Goal: Task Accomplishment & Management: Manage account settings

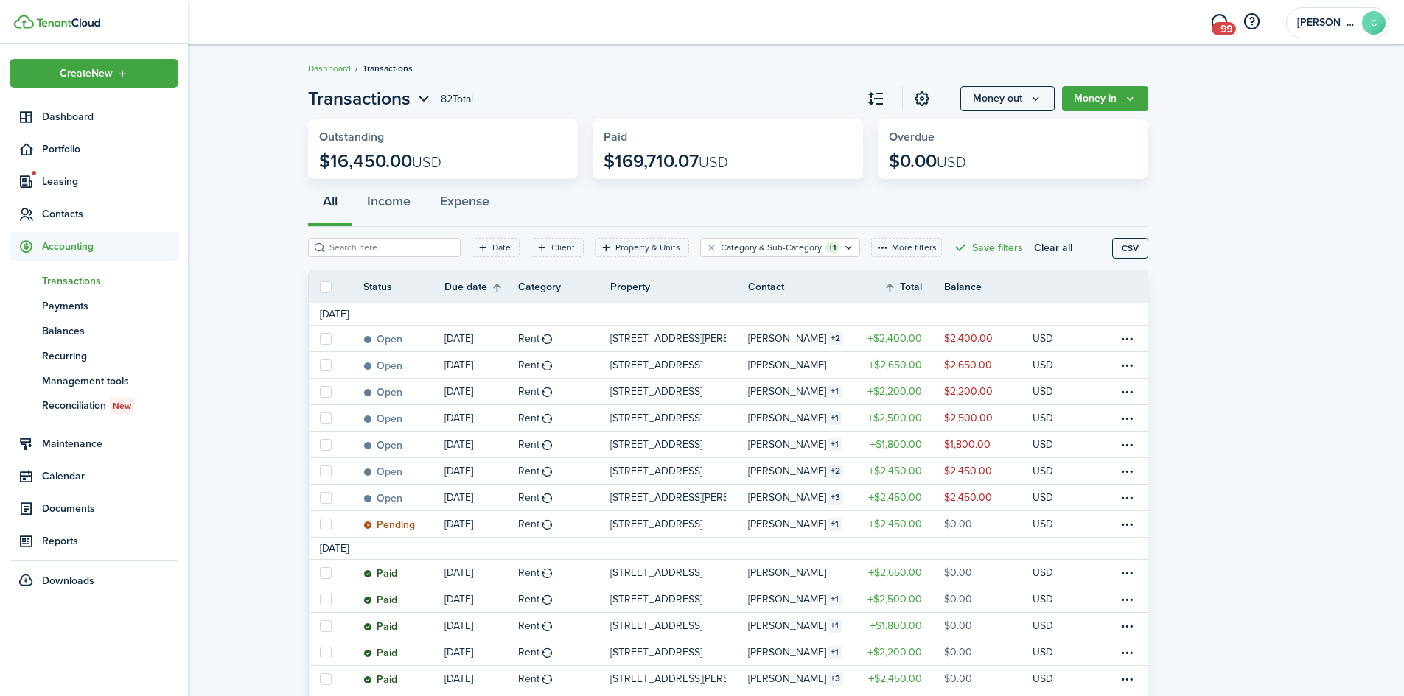
click at [61, 282] on span "Transactions" at bounding box center [110, 280] width 136 height 15
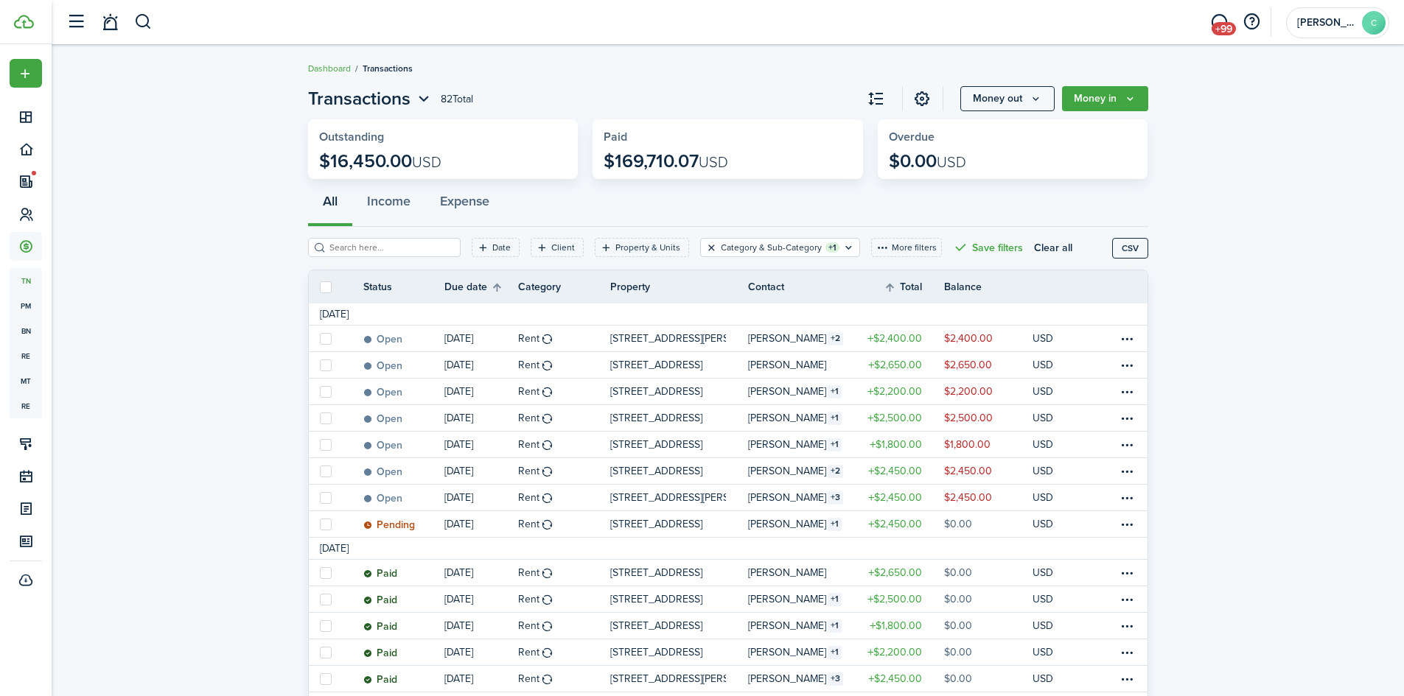
click at [705, 247] on button "Clear filter" at bounding box center [711, 248] width 13 height 12
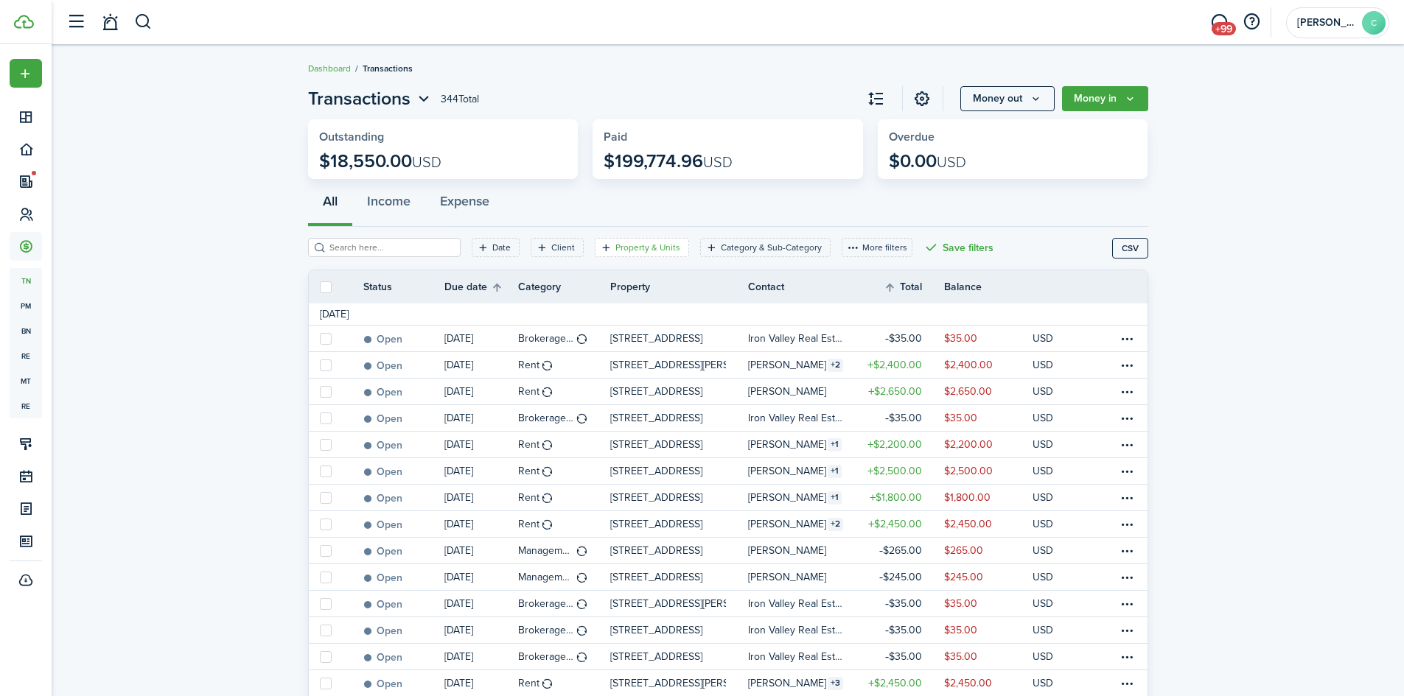
click at [646, 246] on filter-tag-label "Property & Units" at bounding box center [647, 247] width 65 height 13
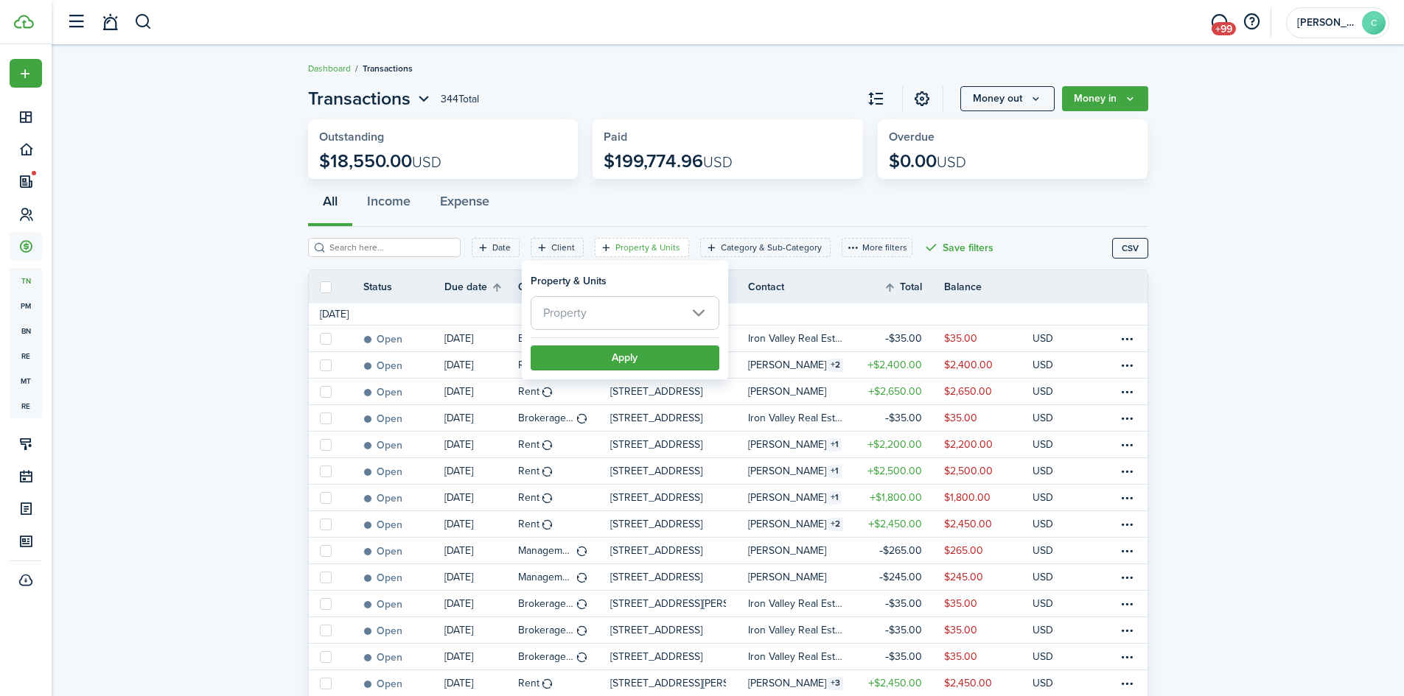
click at [607, 314] on span "Property" at bounding box center [624, 313] width 187 height 32
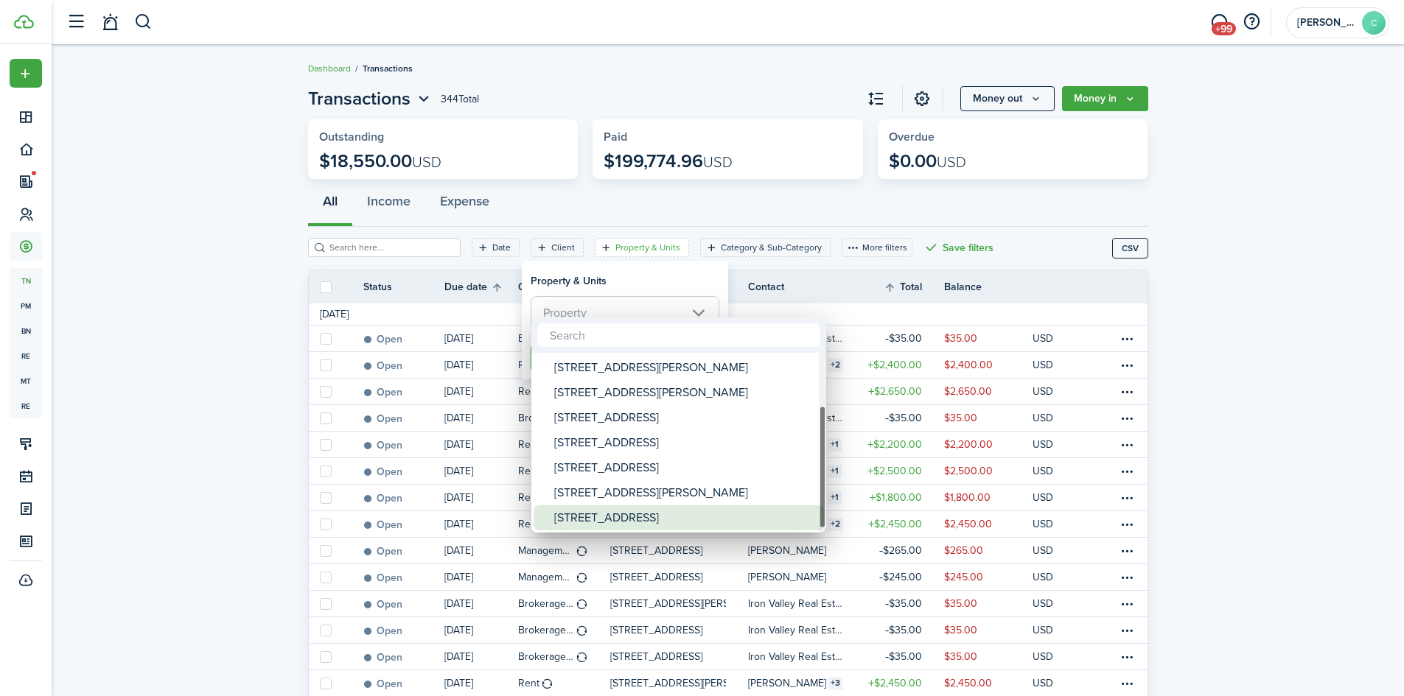
click at [604, 518] on div "[STREET_ADDRESS]" at bounding box center [684, 518] width 261 height 25
type input "[STREET_ADDRESS]"
click at [643, 282] on div at bounding box center [702, 348] width 1640 height 932
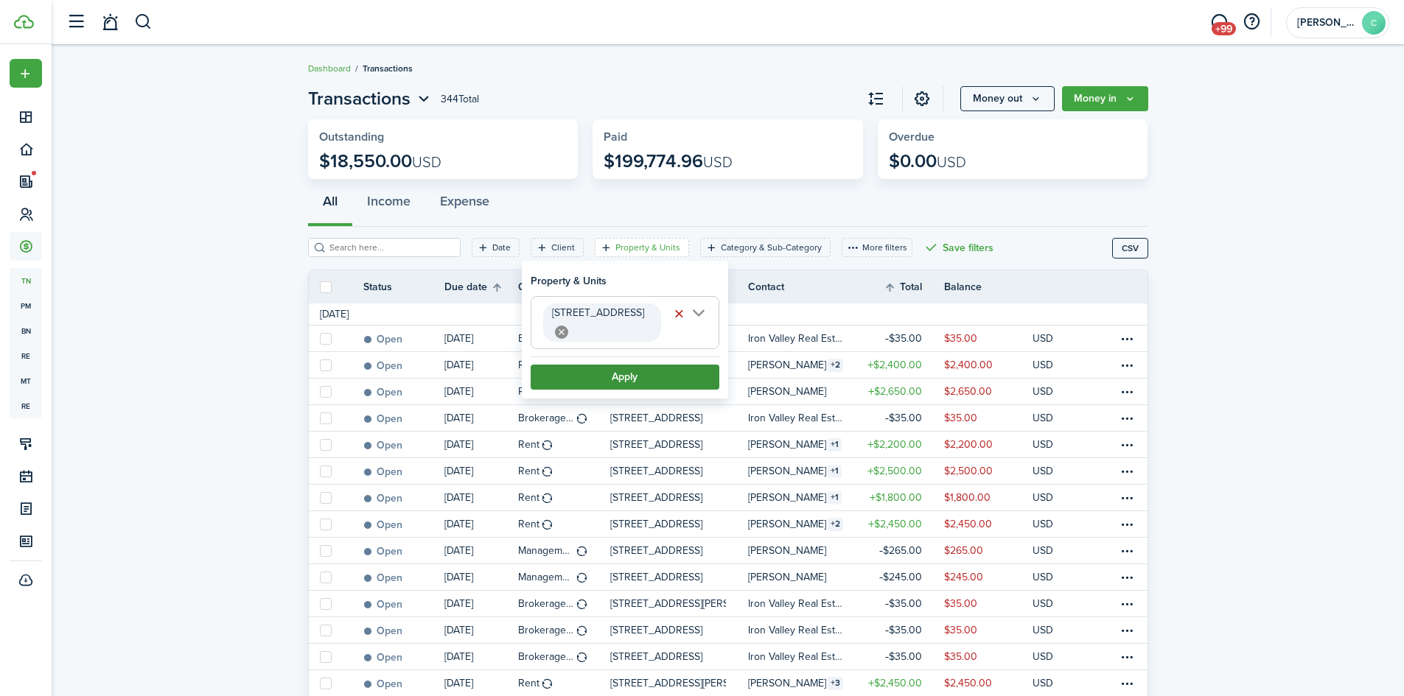
click at [639, 365] on button "Apply" at bounding box center [625, 377] width 189 height 25
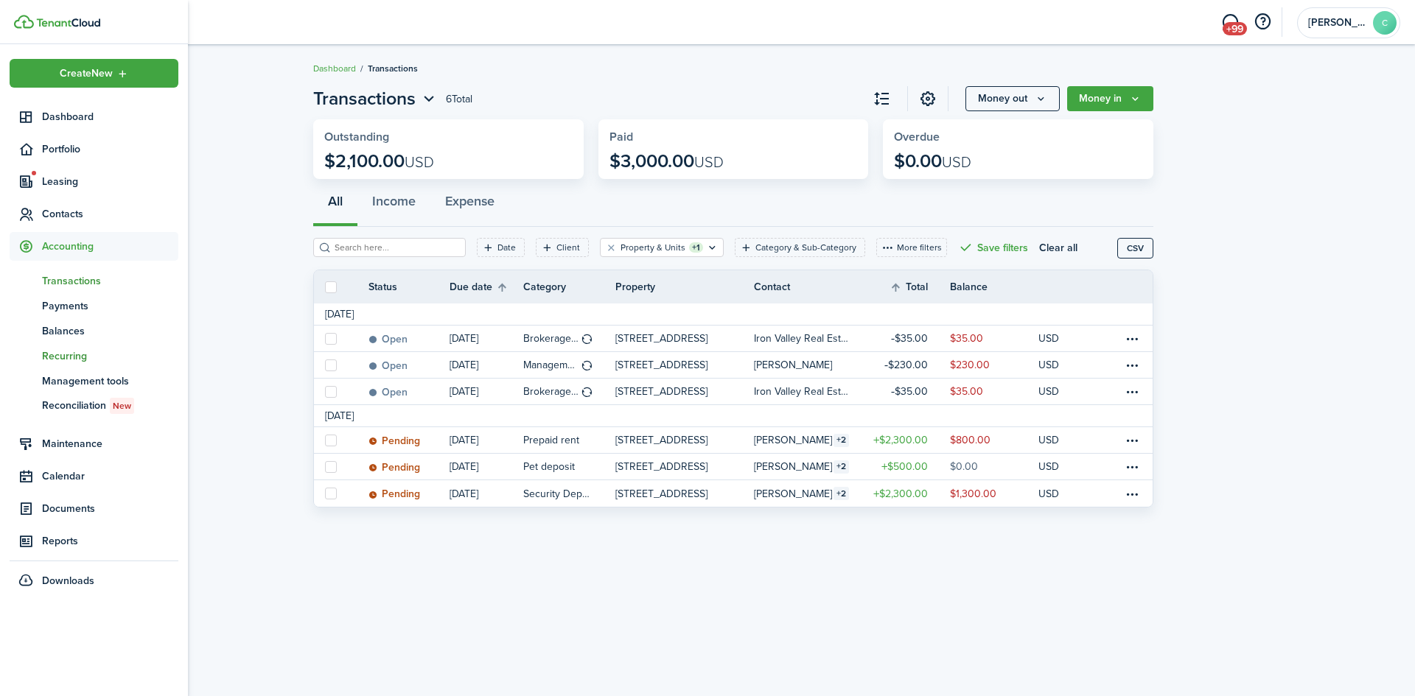
click at [63, 352] on span "Recurring" at bounding box center [110, 356] width 136 height 15
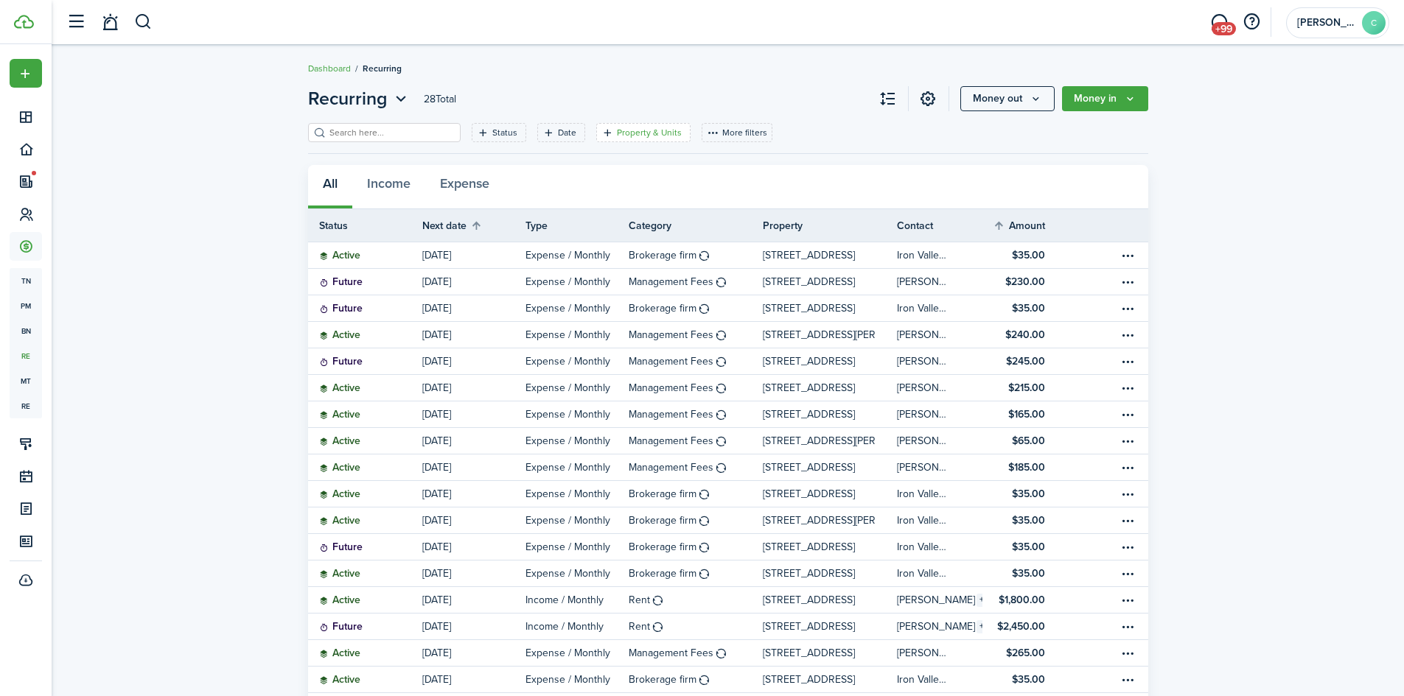
click at [621, 130] on filter-tag-label "Property & Units" at bounding box center [649, 132] width 65 height 13
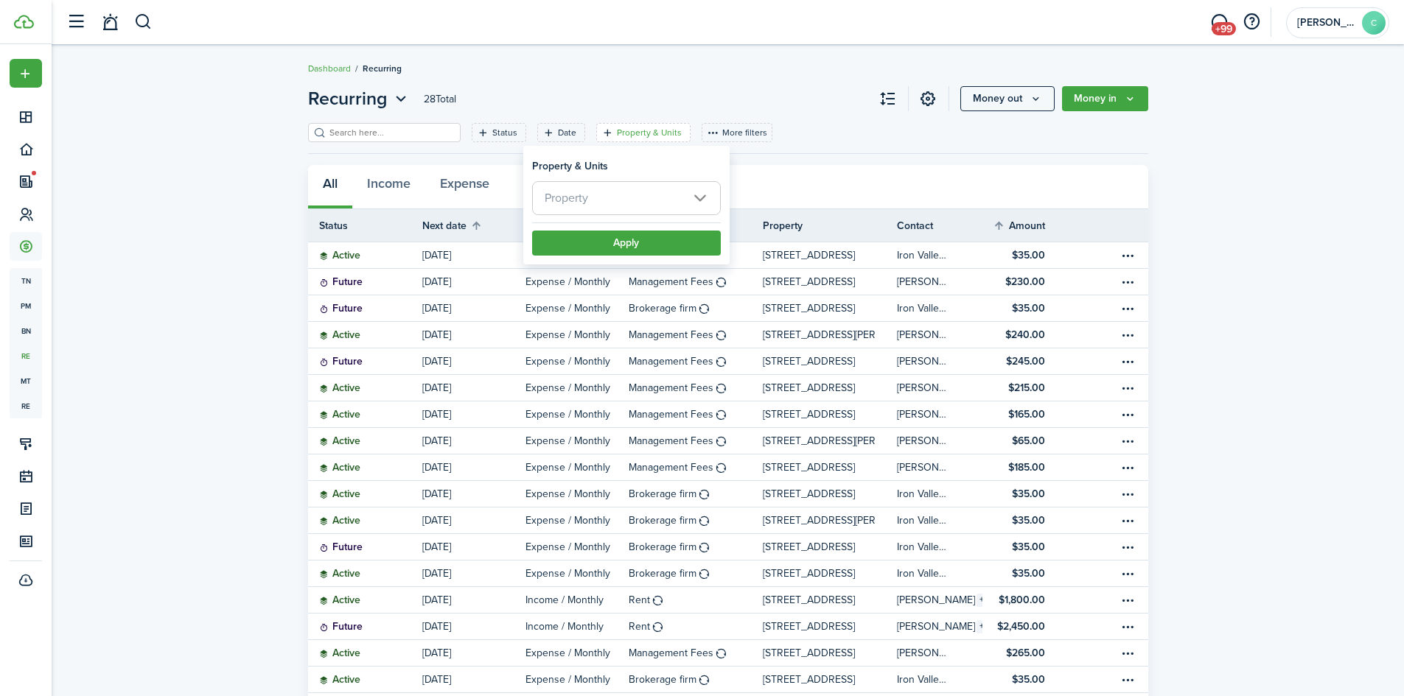
click at [622, 186] on span "Property" at bounding box center [626, 198] width 187 height 32
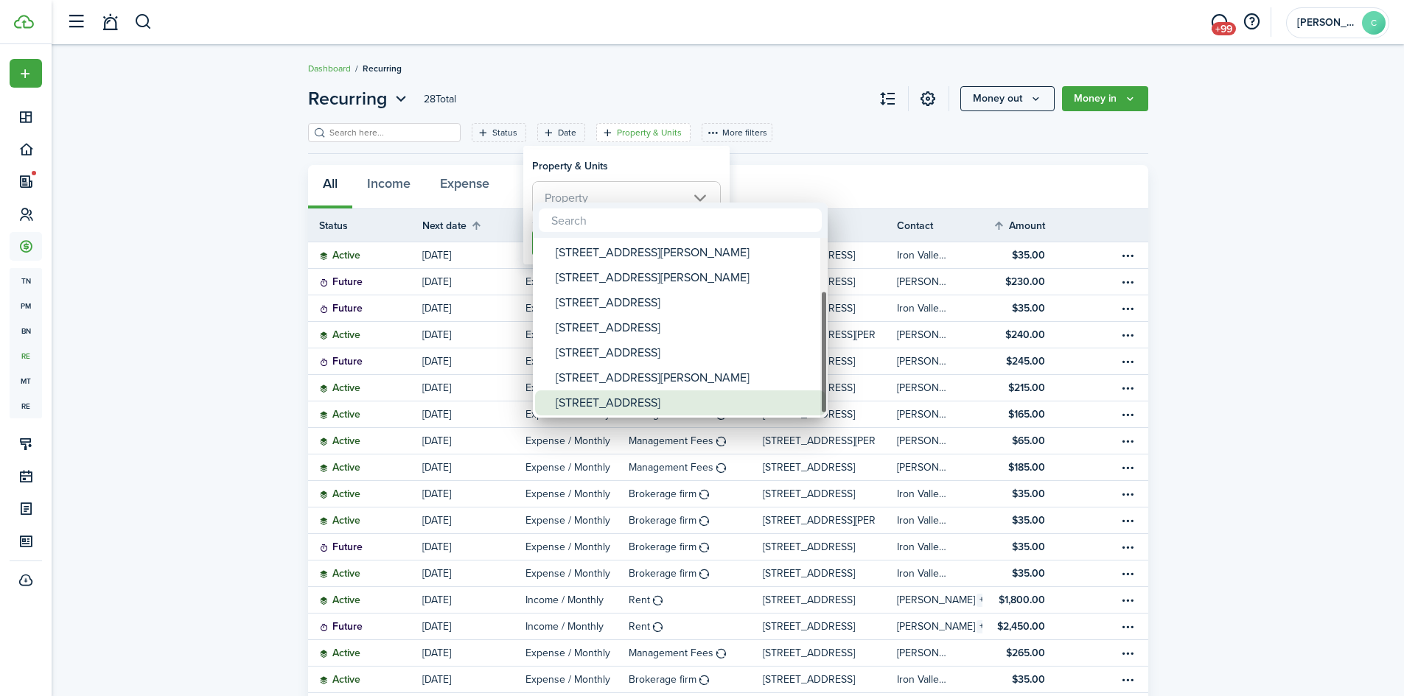
click at [595, 397] on div "[STREET_ADDRESS]" at bounding box center [686, 403] width 261 height 25
type input "[STREET_ADDRESS]"
click at [656, 175] on div at bounding box center [702, 348] width 1640 height 932
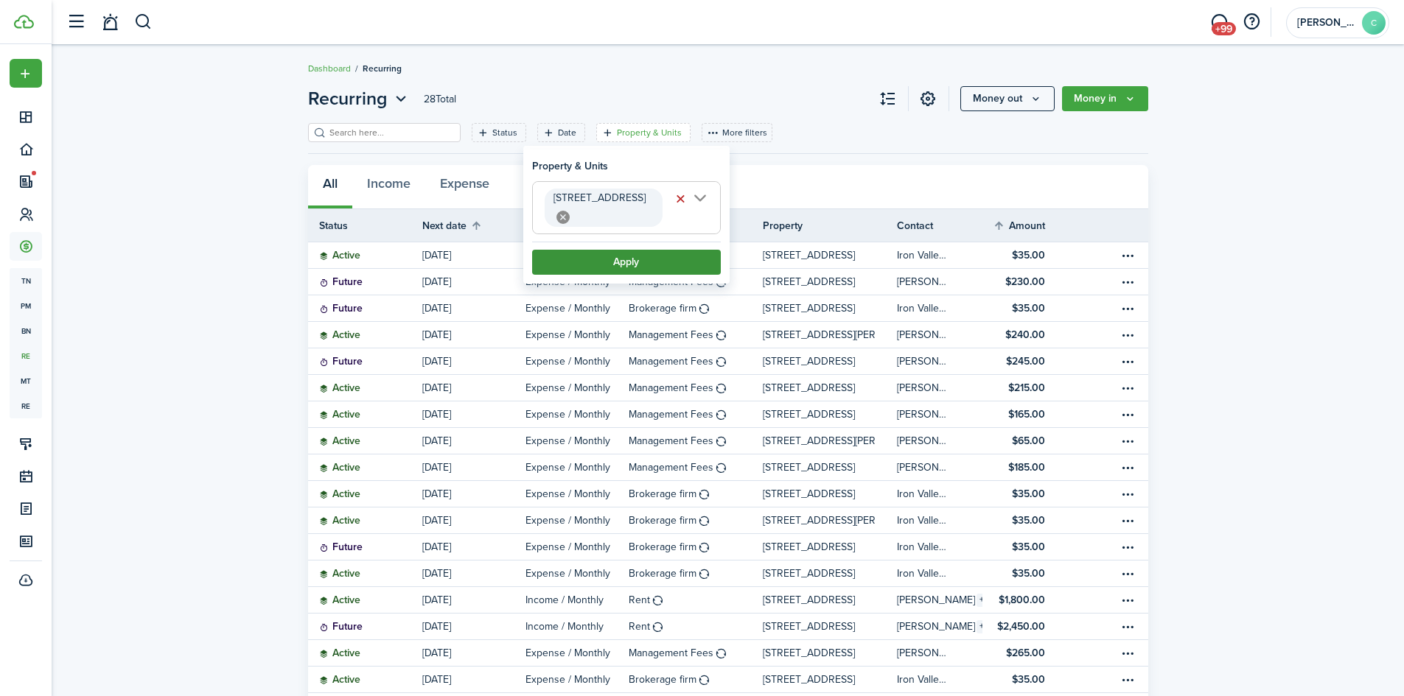
click at [642, 250] on button "Apply" at bounding box center [626, 262] width 189 height 25
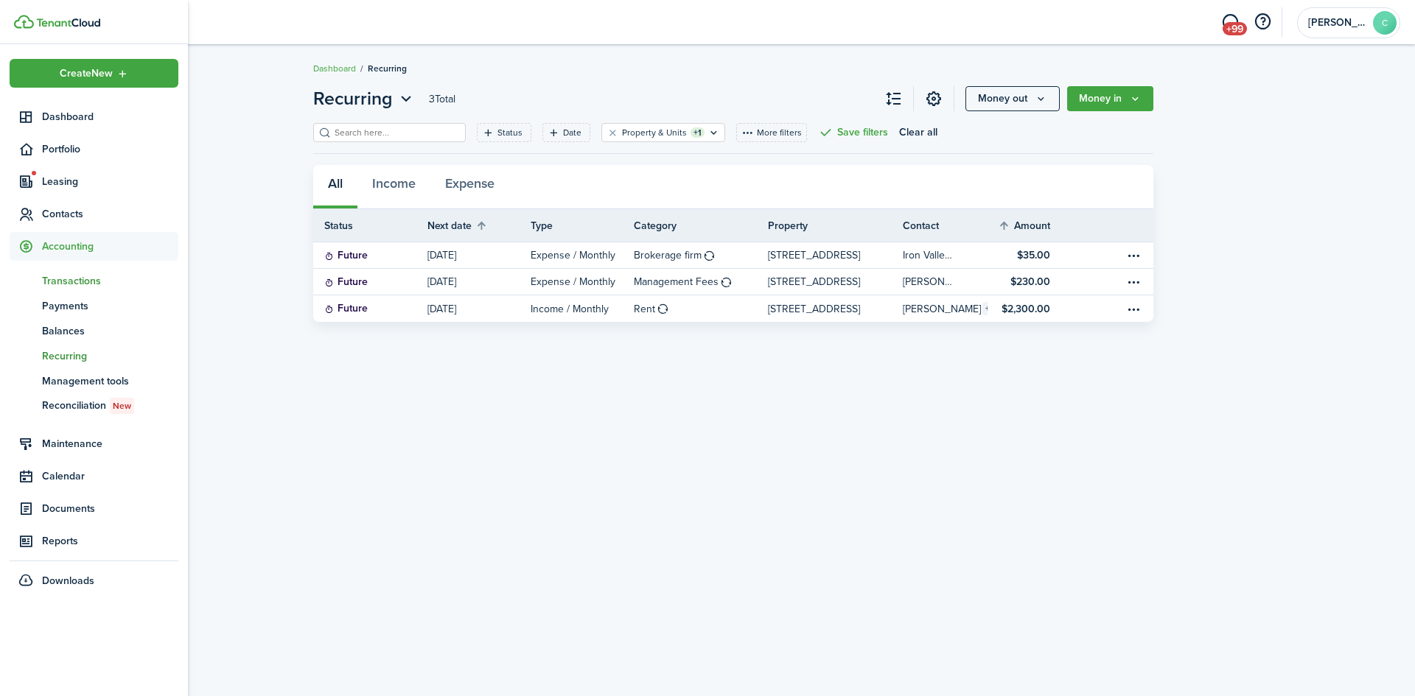
click at [66, 276] on span "Transactions" at bounding box center [110, 280] width 136 height 15
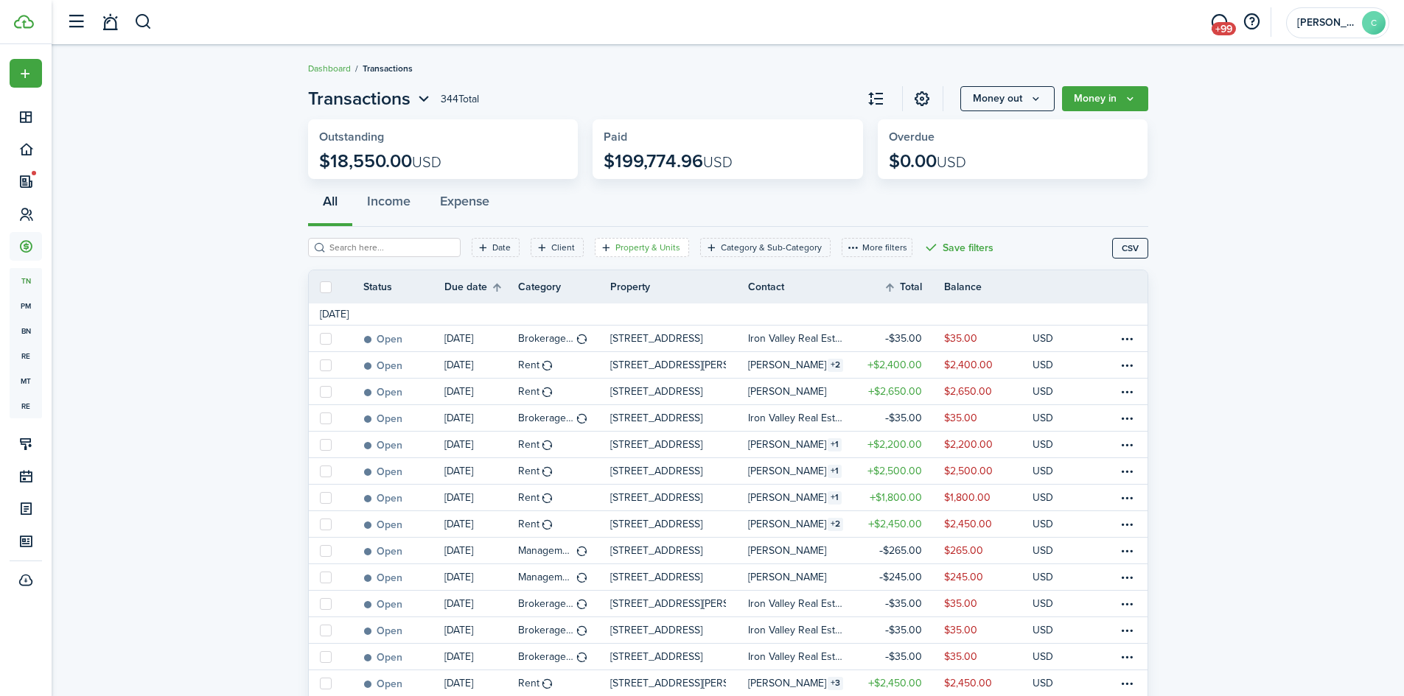
click at [650, 251] on filter-tag-label "Property & Units" at bounding box center [647, 247] width 65 height 13
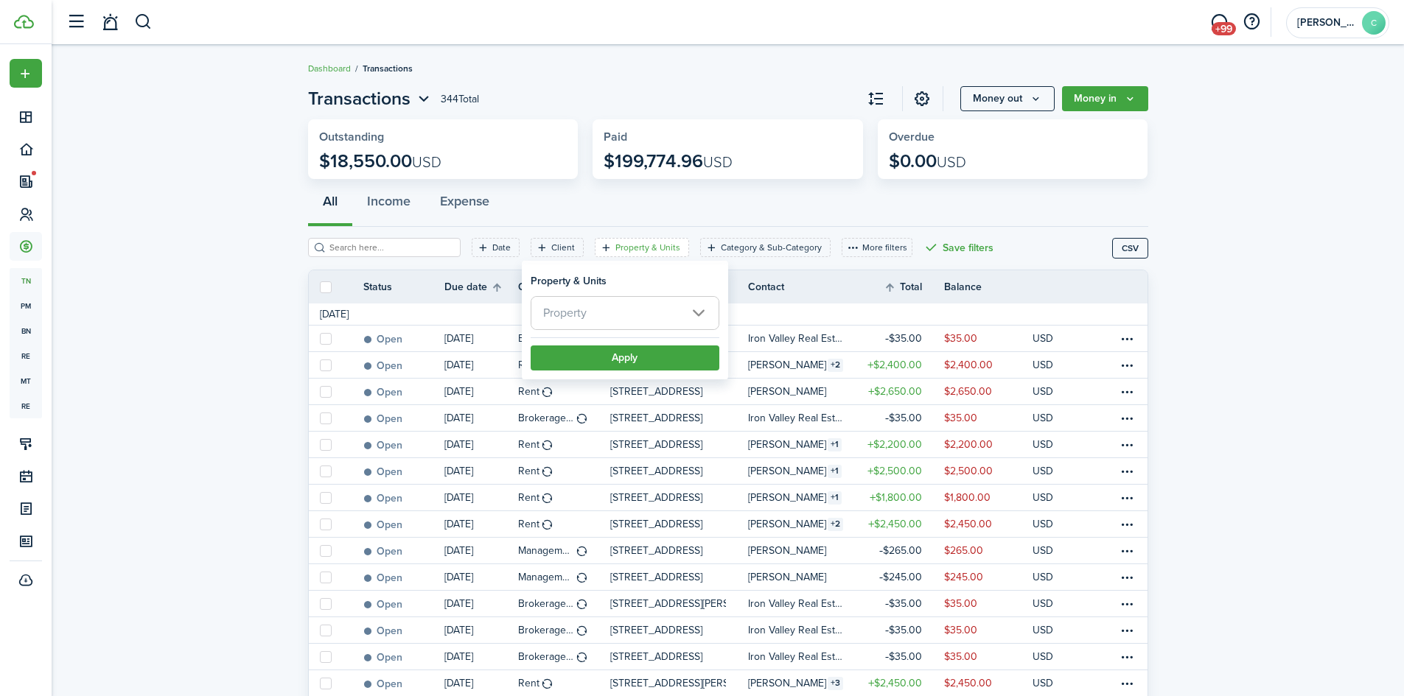
click at [628, 317] on span "Property" at bounding box center [624, 313] width 187 height 32
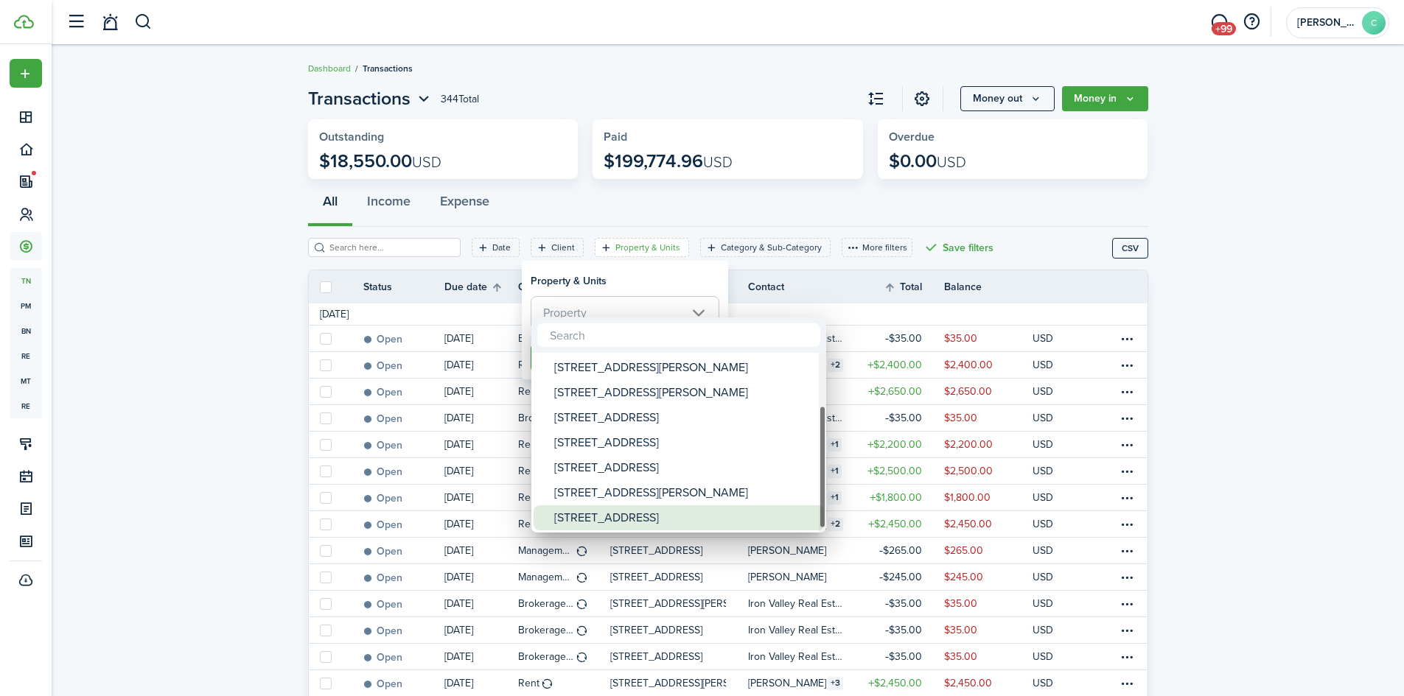
click at [603, 520] on div "[STREET_ADDRESS]" at bounding box center [684, 518] width 261 height 25
type input "[STREET_ADDRESS]"
click at [653, 293] on div at bounding box center [702, 348] width 1640 height 932
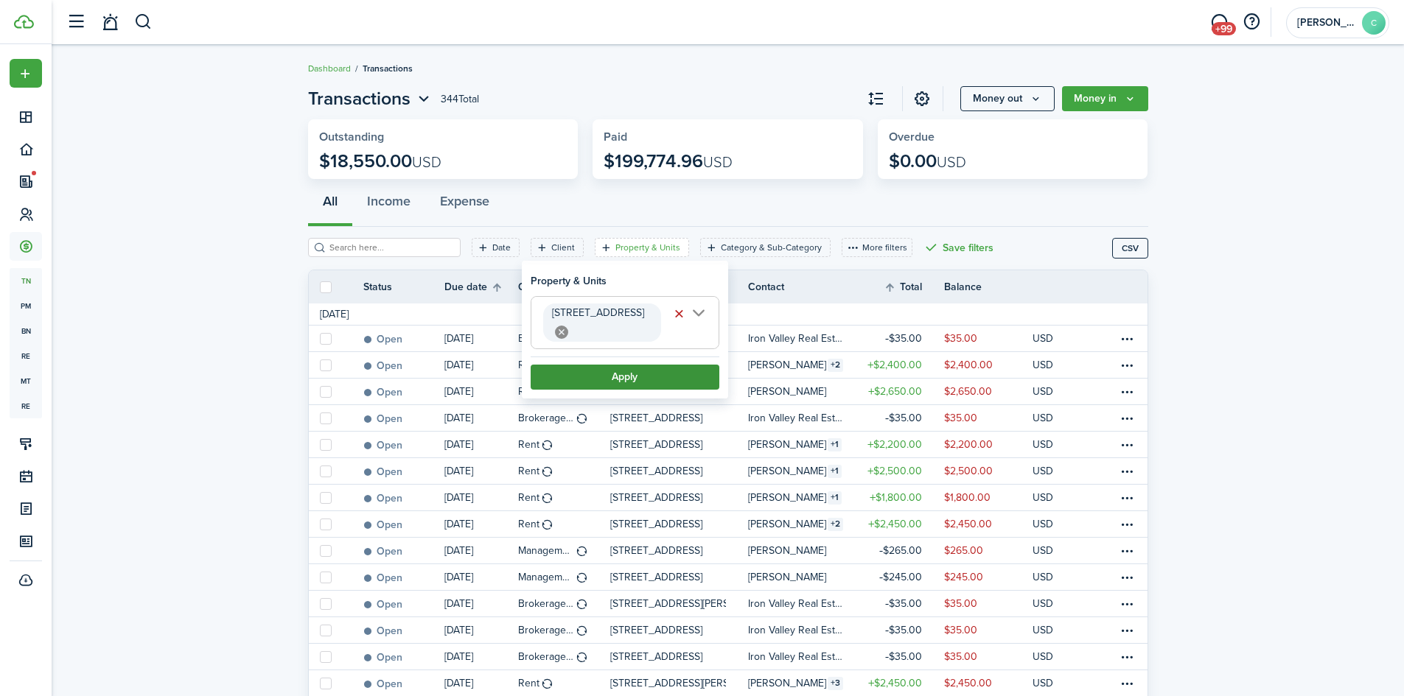
click at [640, 365] on button "Apply" at bounding box center [625, 377] width 189 height 25
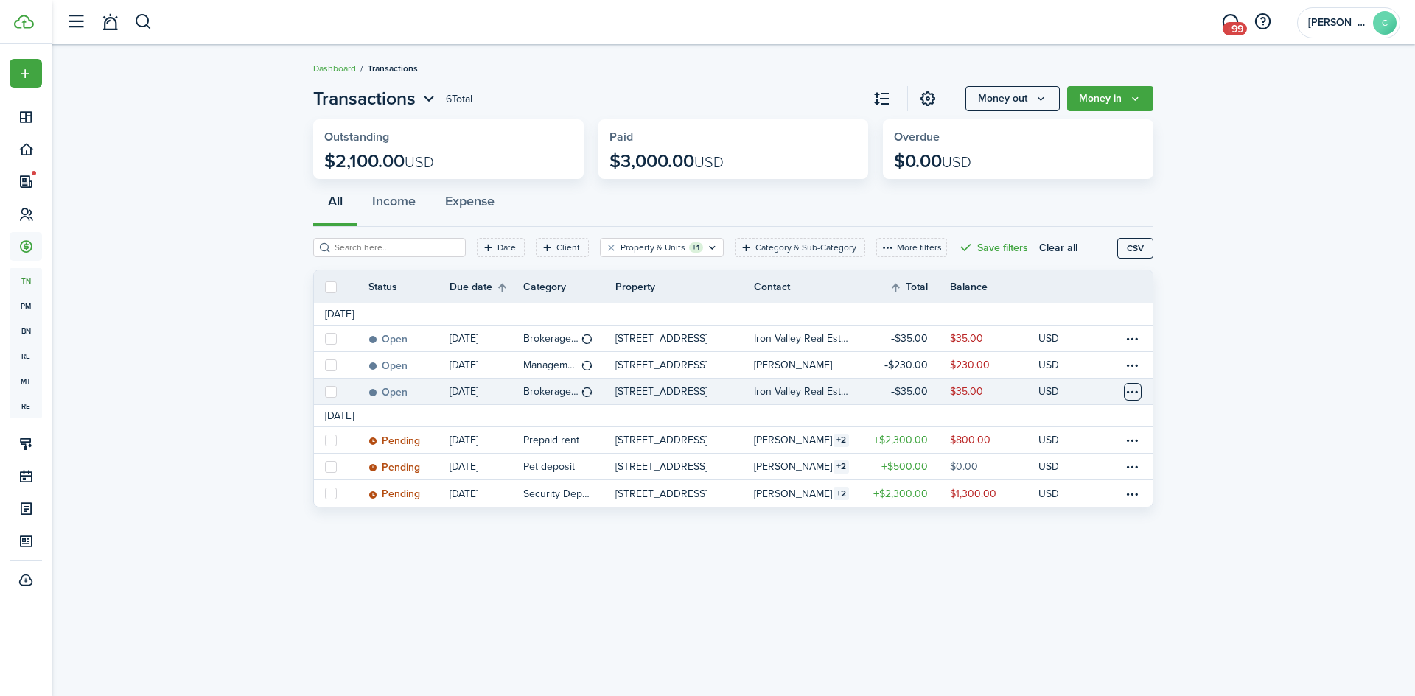
click at [1131, 398] on table-menu-btn-icon at bounding box center [1133, 392] width 18 height 18
click at [1044, 620] on button "Delete" at bounding box center [1077, 627] width 129 height 25
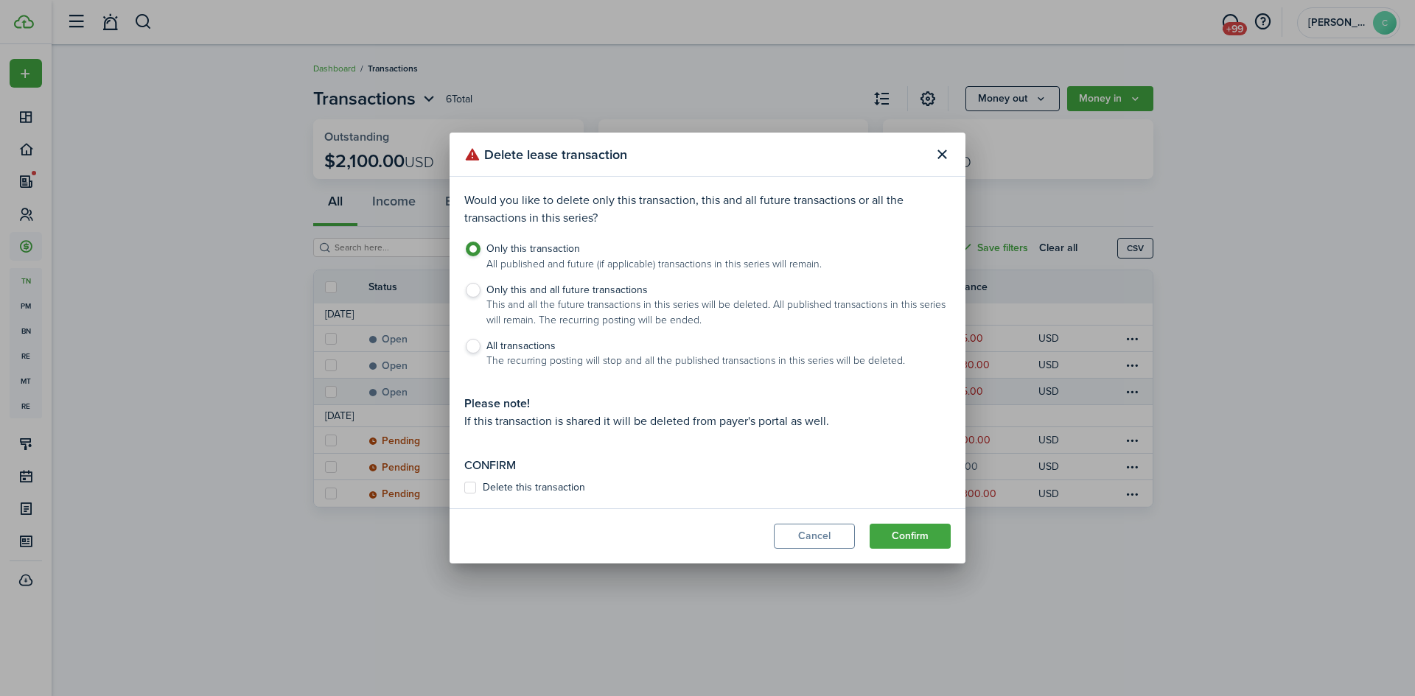
click at [529, 484] on label "Delete this transaction" at bounding box center [524, 488] width 121 height 12
click at [464, 487] on input "Delete this transaction" at bounding box center [464, 487] width 1 height 1
checkbox input "true"
click at [896, 538] on button "Confirm" at bounding box center [910, 536] width 81 height 25
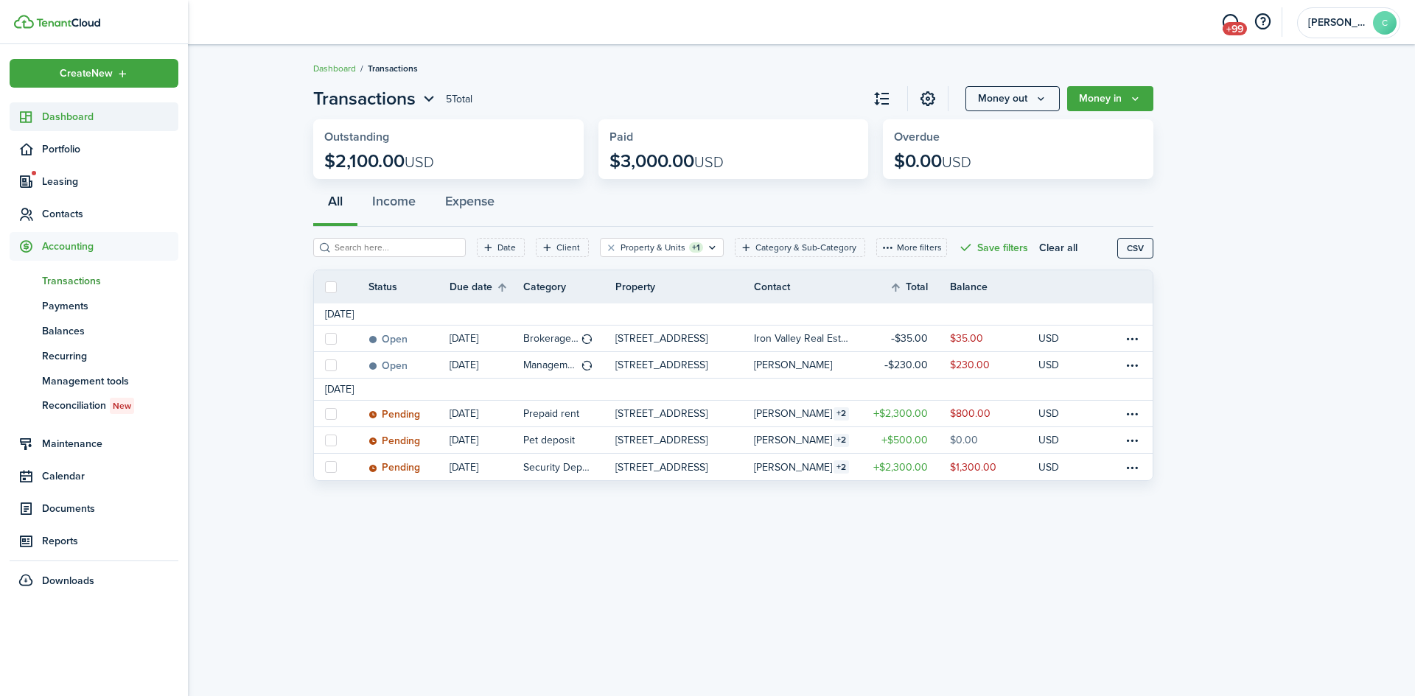
click at [105, 119] on span "Dashboard" at bounding box center [110, 116] width 136 height 15
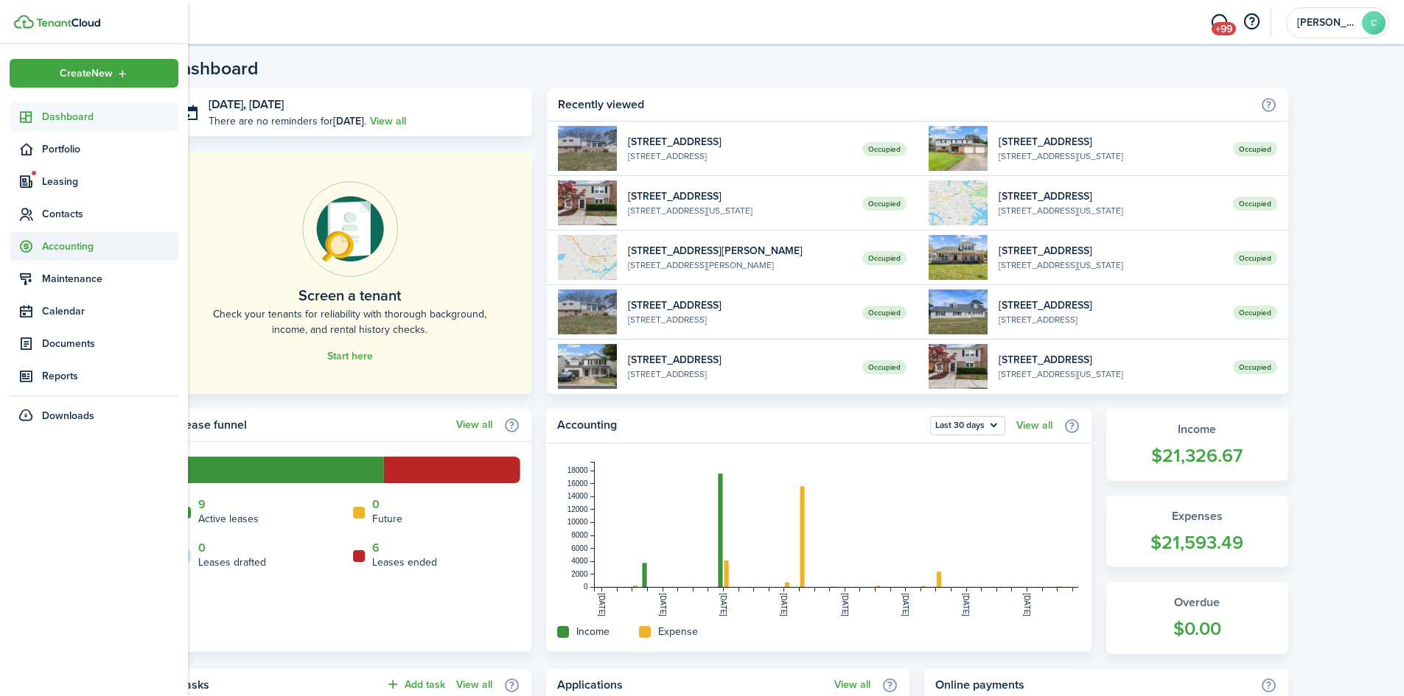
click at [80, 250] on span "Accounting" at bounding box center [110, 246] width 136 height 15
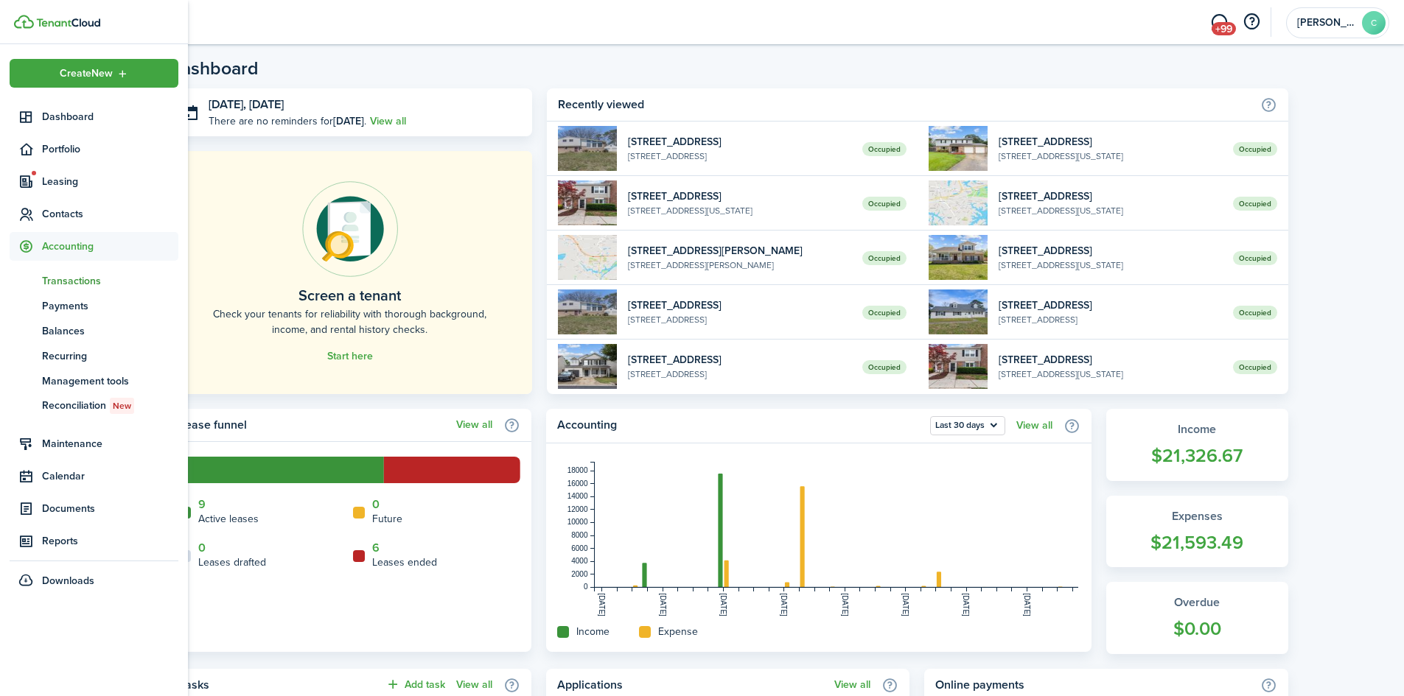
click at [77, 282] on span "Transactions" at bounding box center [110, 280] width 136 height 15
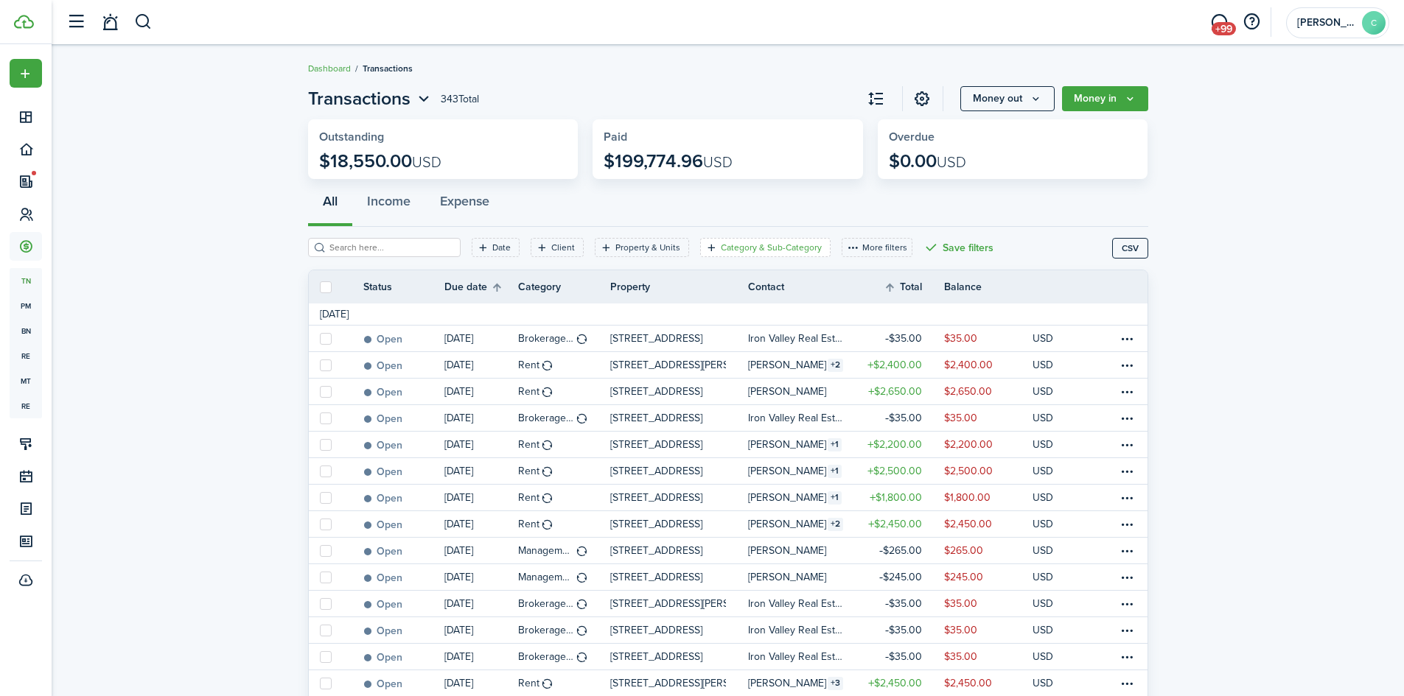
click at [733, 248] on filter-tag-label "Category & Sub-Category" at bounding box center [771, 247] width 101 height 13
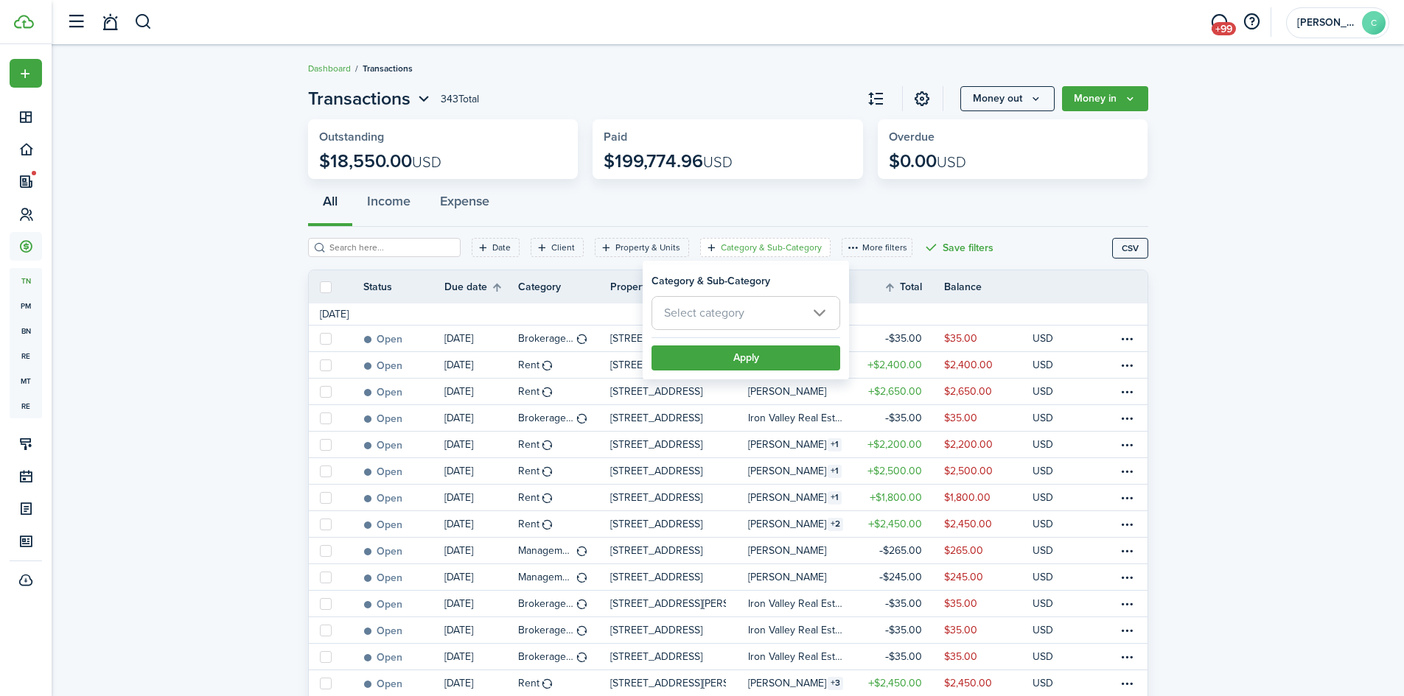
click at [741, 315] on span "Select category" at bounding box center [704, 312] width 80 height 17
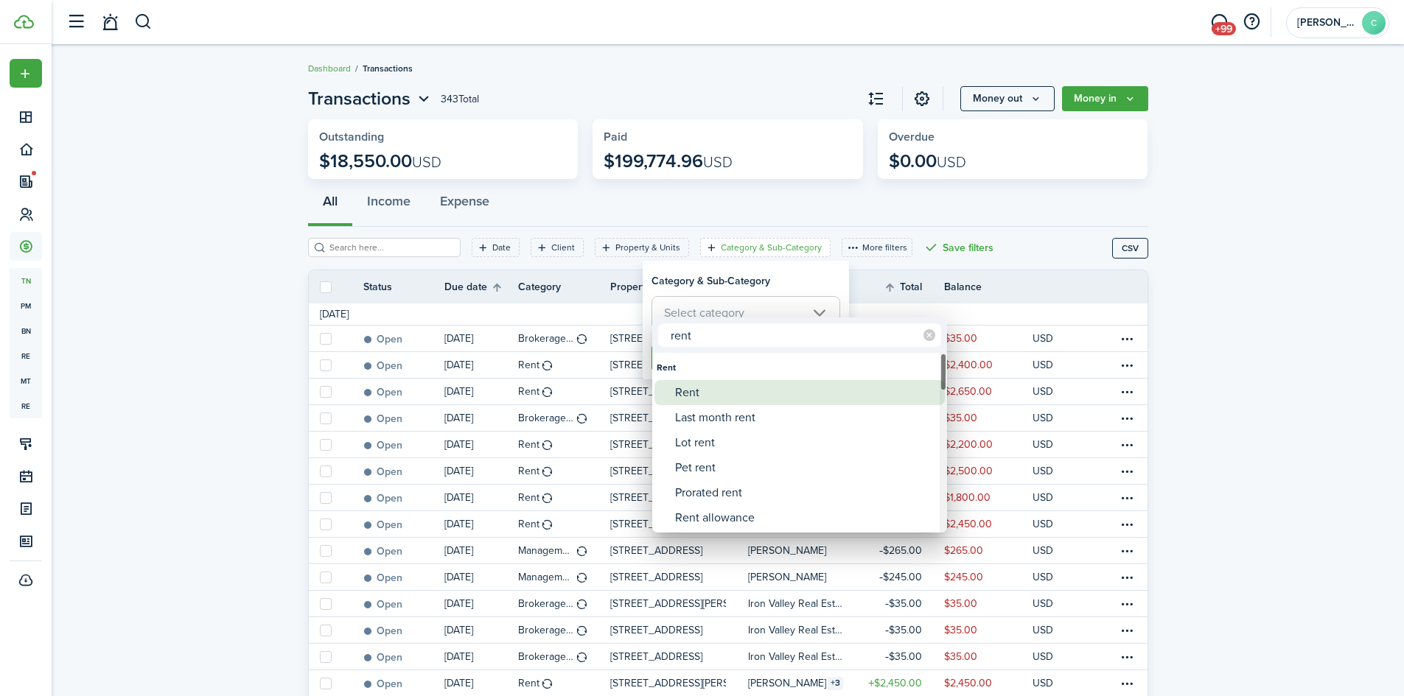
type input "rent"
click at [704, 400] on div "Rent" at bounding box center [805, 392] width 261 height 25
type input "Rent"
click at [757, 285] on div at bounding box center [702, 348] width 1640 height 932
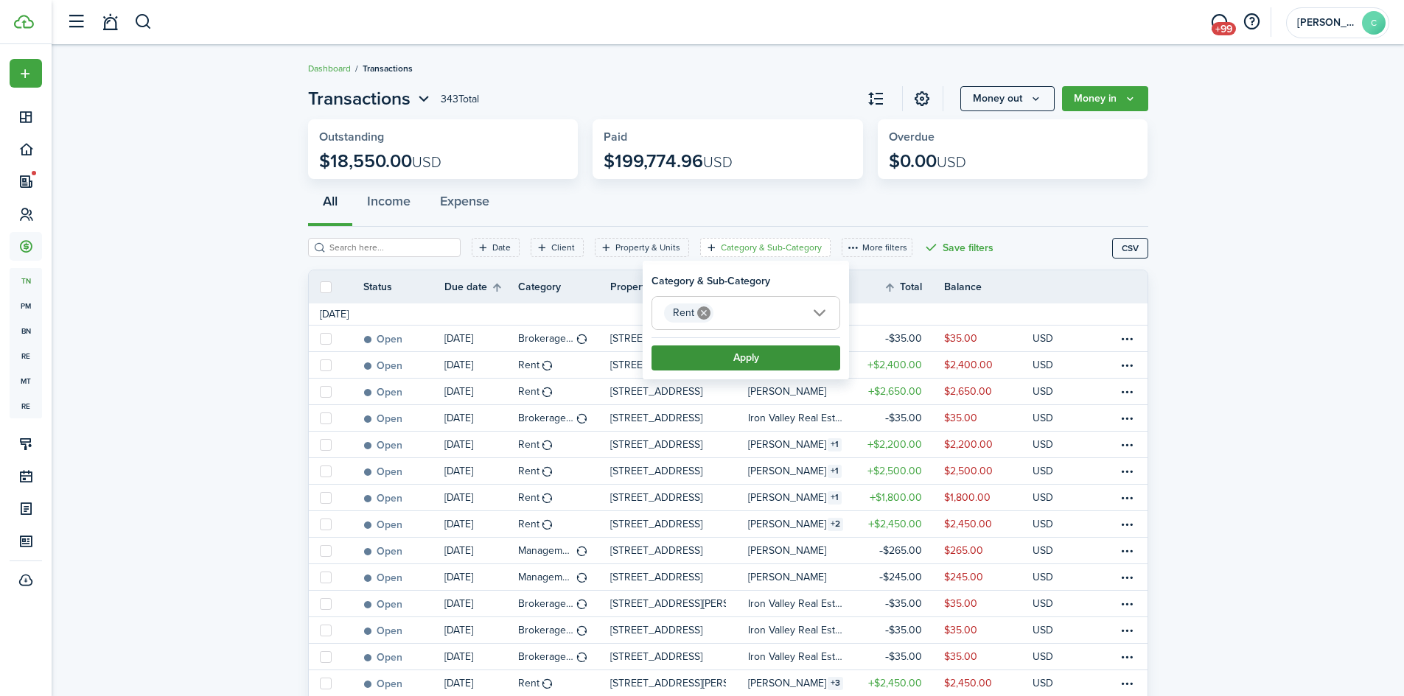
click at [742, 360] on button "Apply" at bounding box center [746, 358] width 189 height 25
